Goal: Navigation & Orientation: Find specific page/section

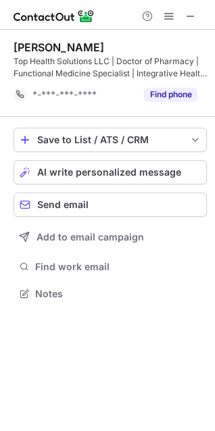
scroll to position [284, 215]
click at [188, 15] on span at bounding box center [190, 16] width 11 height 11
